Goal: Task Accomplishment & Management: Use online tool/utility

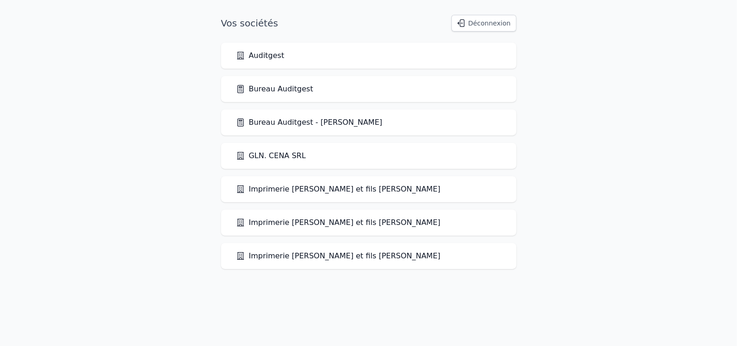
click at [281, 93] on link "Bureau Auditgest" at bounding box center [275, 89] width 78 height 11
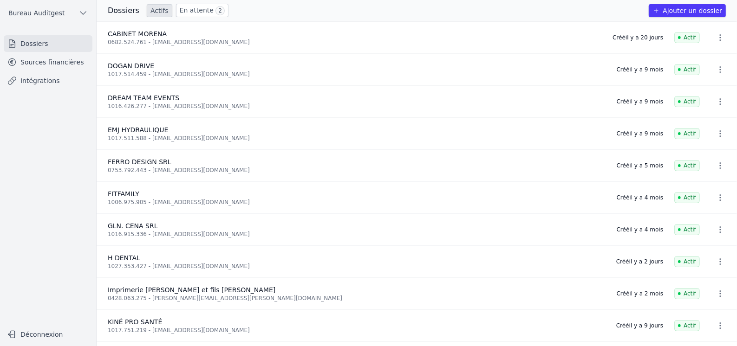
click at [719, 261] on icon "button" at bounding box center [720, 261] width 9 height 9
click at [719, 261] on div at bounding box center [368, 173] width 737 height 346
click at [84, 65] on link "Sources financières" at bounding box center [48, 62] width 89 height 17
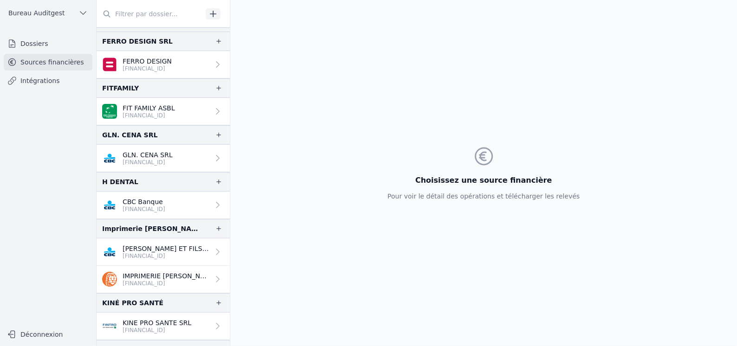
scroll to position [232, 0]
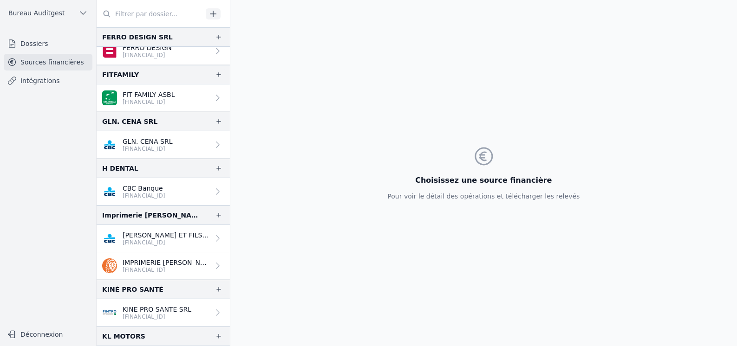
click at [138, 184] on p "CBC Banque" at bounding box center [144, 188] width 43 height 9
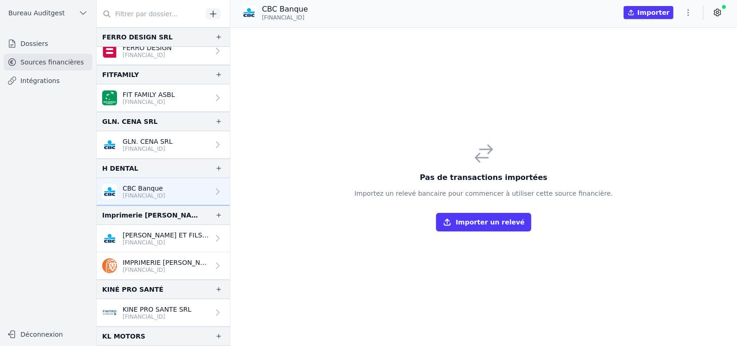
click at [213, 13] on icon "button" at bounding box center [213, 14] width 6 height 6
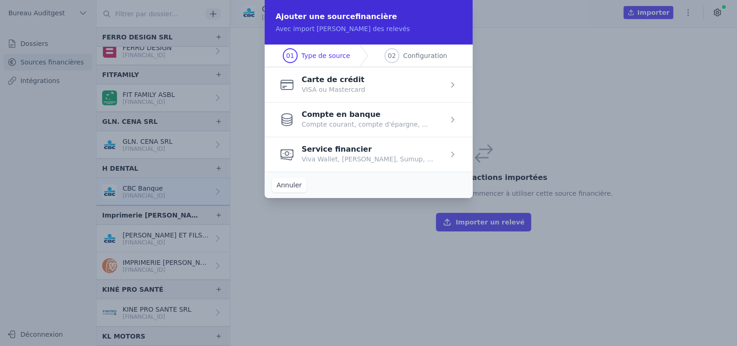
click at [346, 122] on span "button" at bounding box center [369, 119] width 208 height 35
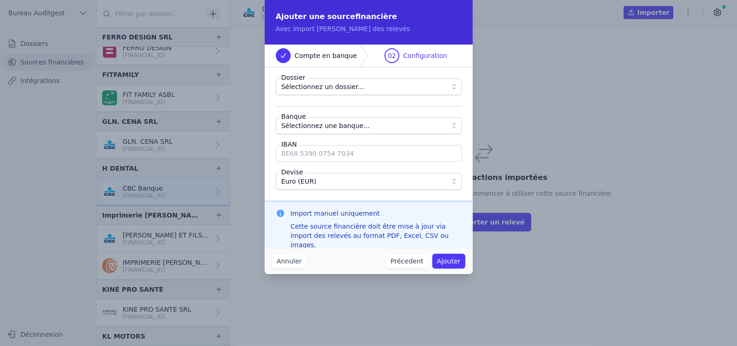
click at [292, 261] on button "Annuler" at bounding box center [289, 261] width 34 height 15
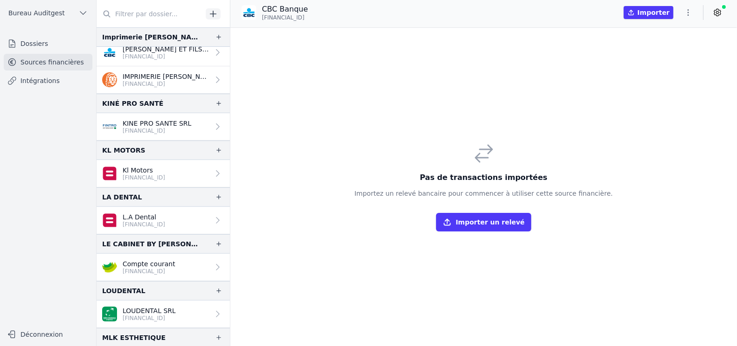
scroll to position [380, 0]
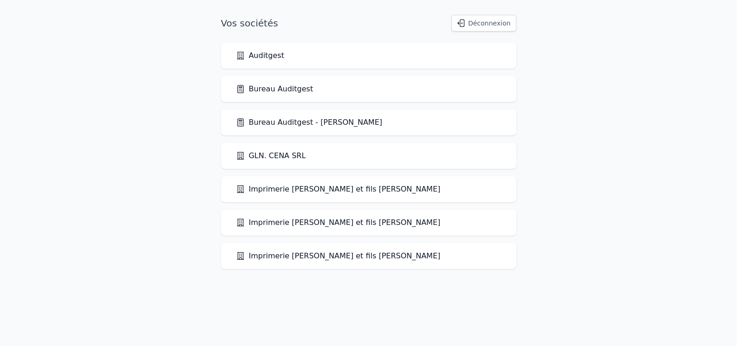
click at [263, 95] on div "Bureau Auditgest" at bounding box center [368, 89] width 295 height 26
click at [269, 89] on link "Bureau Auditgest" at bounding box center [275, 89] width 78 height 11
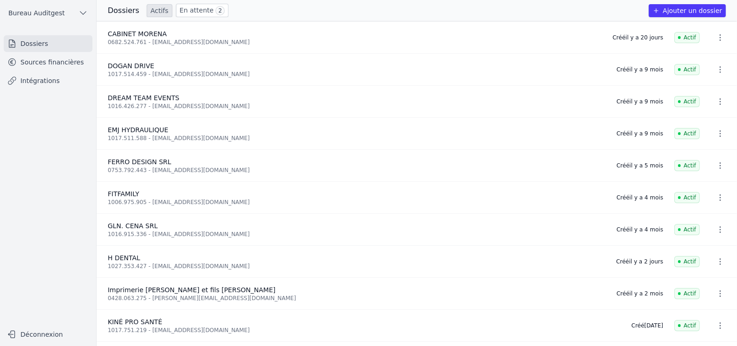
click at [55, 52] on ul "Dossiers Sources financières Intégrations" at bounding box center [48, 62] width 89 height 54
click at [54, 59] on link "Sources financières" at bounding box center [48, 62] width 89 height 17
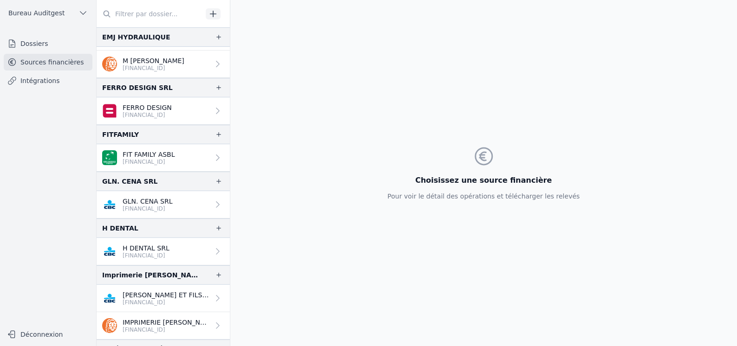
scroll to position [185, 0]
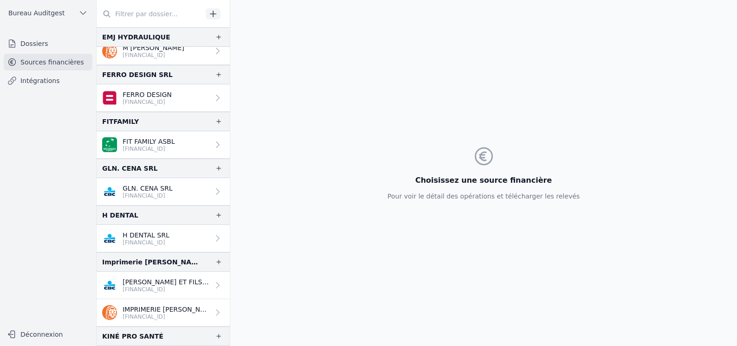
click at [155, 232] on p "H DENTAL SRL" at bounding box center [146, 235] width 47 height 9
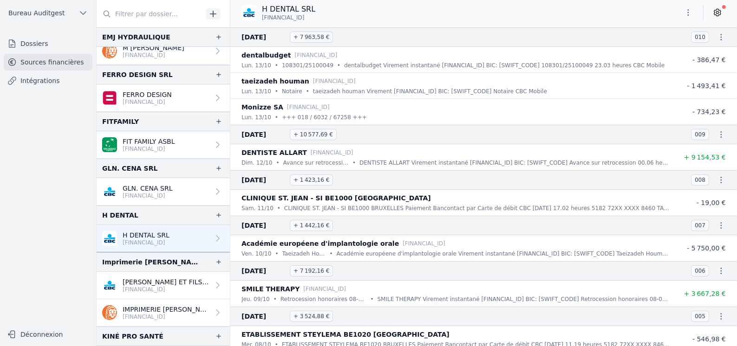
click at [37, 80] on link "Intégrations" at bounding box center [48, 80] width 89 height 17
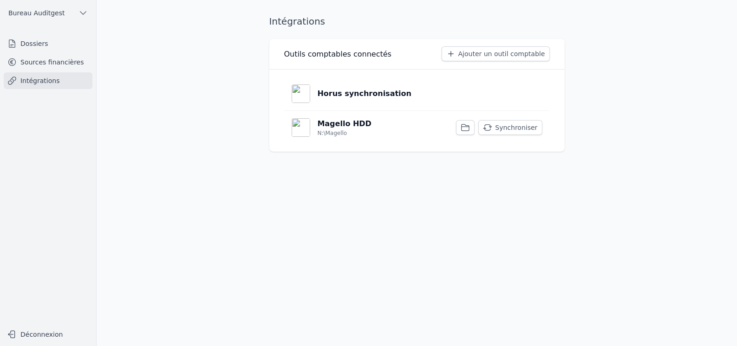
click at [370, 92] on p "Horus synchronisation" at bounding box center [365, 93] width 94 height 11
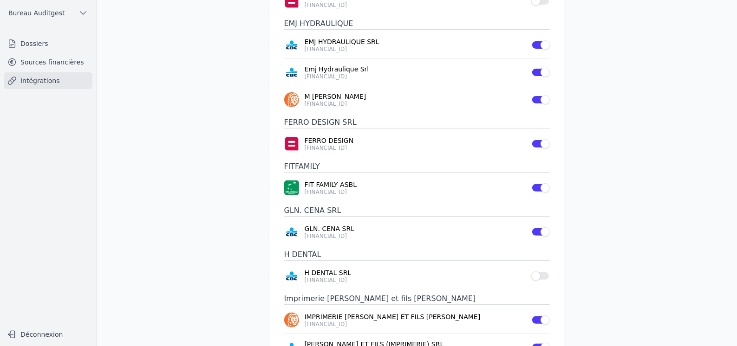
scroll to position [232, 0]
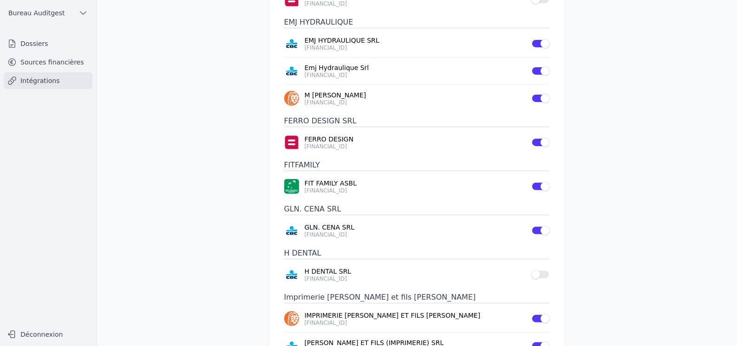
click at [542, 270] on button "Use setting" at bounding box center [540, 274] width 19 height 9
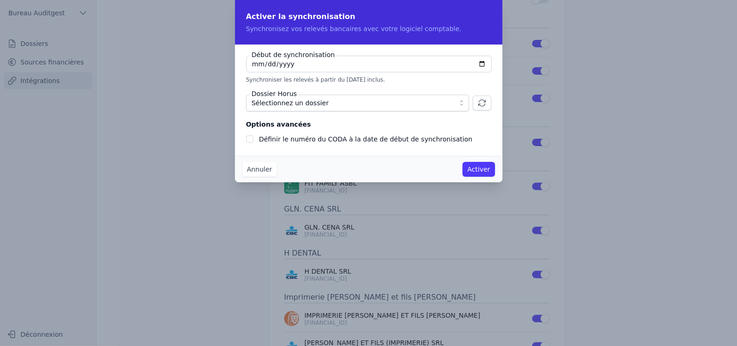
click at [459, 64] on input "[DATE]" at bounding box center [369, 64] width 246 height 17
click at [480, 65] on input "[DATE]" at bounding box center [369, 64] width 246 height 17
type input "[DATE]"
checkbox input "false"
type input "[DATE]"
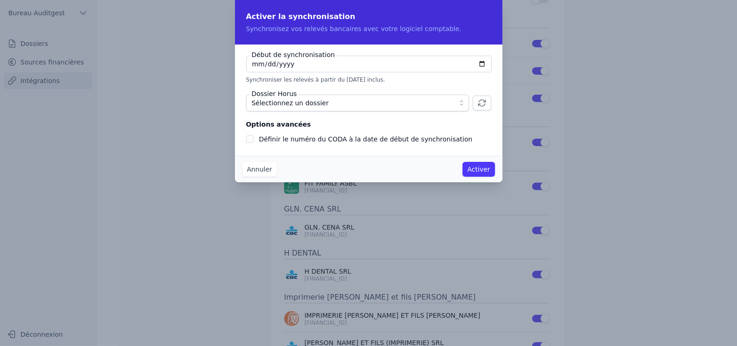
click at [434, 104] on span "Sélectionnez un dossier" at bounding box center [351, 103] width 199 height 11
click at [368, 104] on span "Sélectionnez un dossier" at bounding box center [351, 103] width 199 height 11
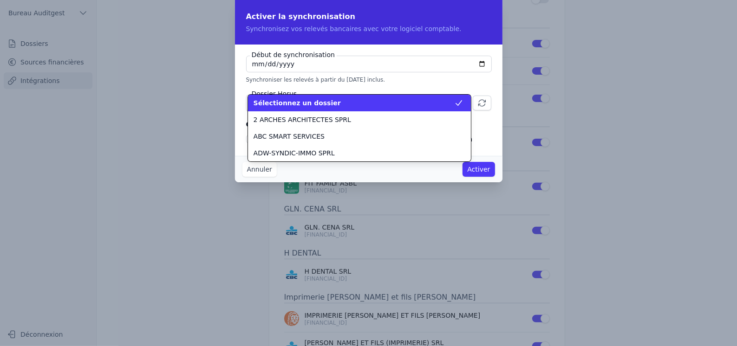
scroll to position [635, 0]
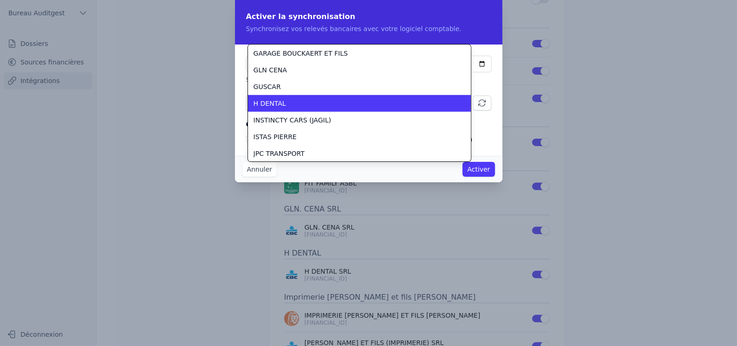
click at [368, 104] on div "H DENTAL" at bounding box center [354, 103] width 201 height 9
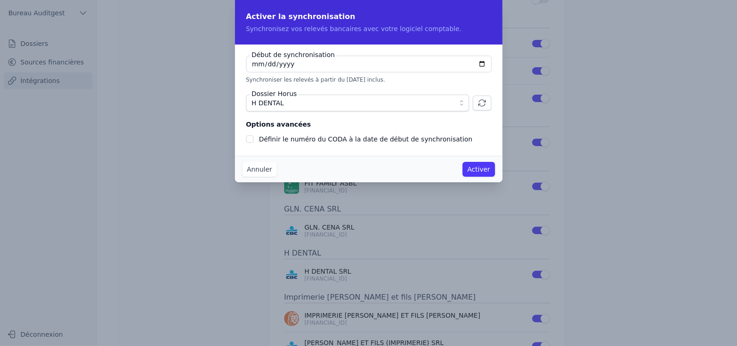
click at [485, 170] on button "Activer" at bounding box center [479, 169] width 32 height 15
